Goal: Information Seeking & Learning: Understand process/instructions

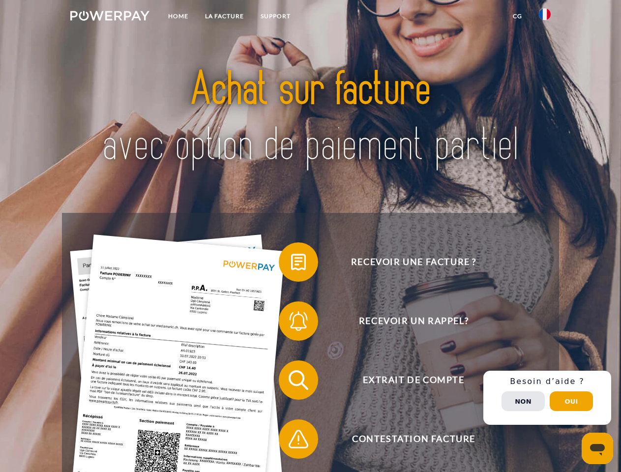
click at [110, 17] on img at bounding box center [109, 16] width 79 height 10
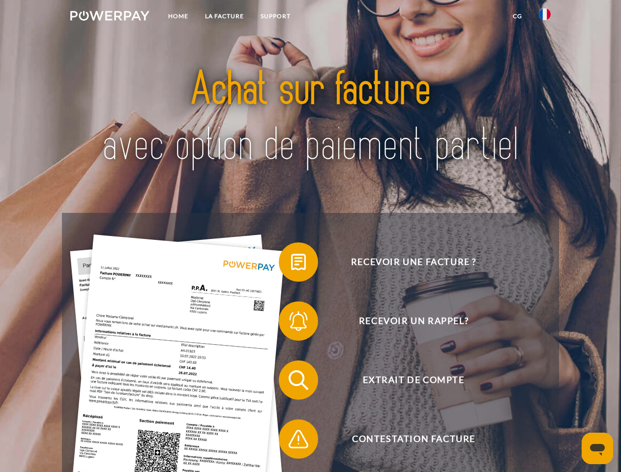
click at [545, 17] on img at bounding box center [545, 14] width 12 height 12
click at [517, 16] on link "CG" at bounding box center [517, 16] width 26 height 18
click at [291, 264] on span at bounding box center [283, 261] width 49 height 49
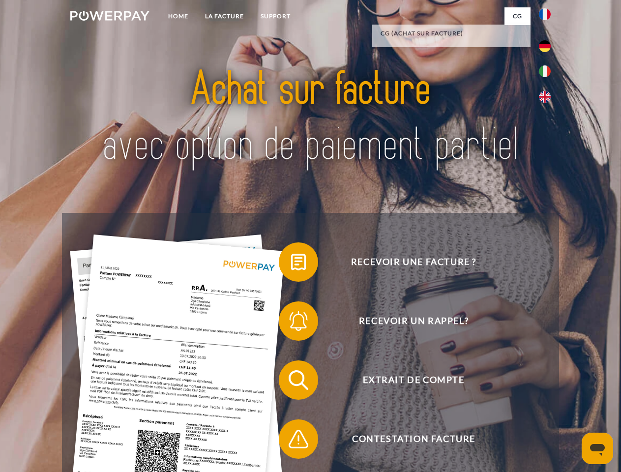
click at [291, 323] on span at bounding box center [283, 320] width 49 height 49
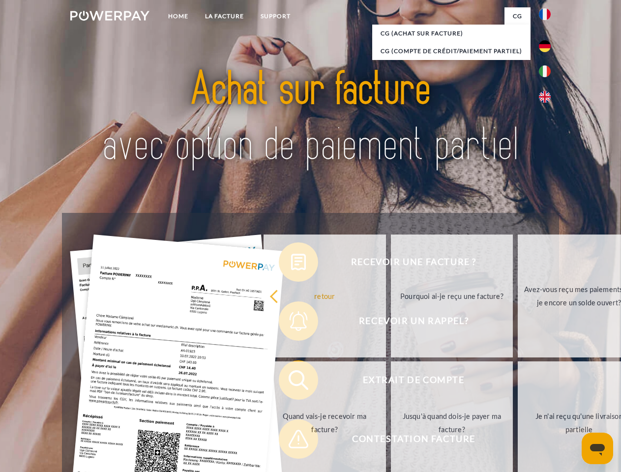
click at [391, 382] on link "Jusqu'à quand dois-je payer ma facture?" at bounding box center [452, 422] width 122 height 123
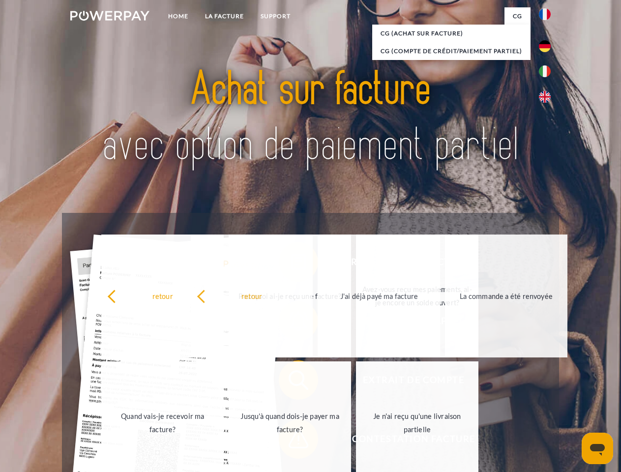
click at [356, 441] on link "Je n'ai reçu qu'une livraison partielle" at bounding box center [417, 422] width 122 height 123
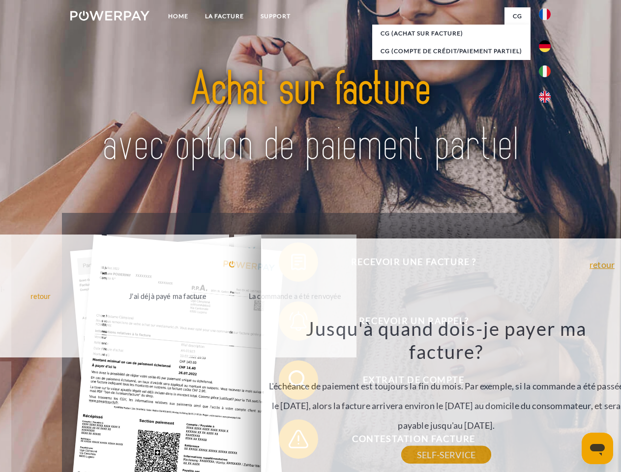
click at [547, 398] on div "Recevoir une facture ? Recevoir un rappel? Extrait de compte retour" at bounding box center [310, 409] width 497 height 393
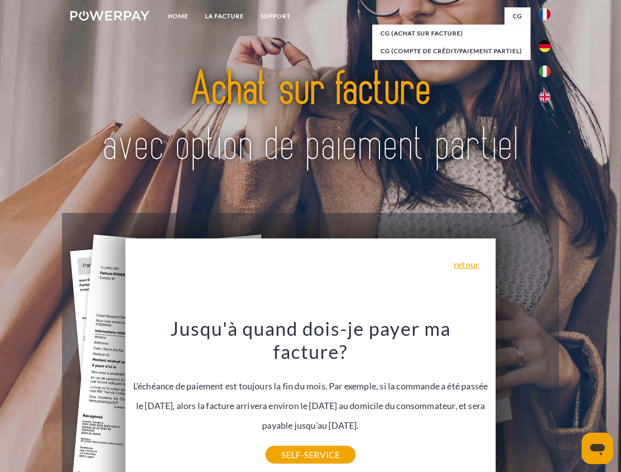
click at [523, 400] on span "Extrait de compte" at bounding box center [413, 379] width 241 height 39
click at [571, 401] on header "Home LA FACTURE Support" at bounding box center [310, 339] width 621 height 679
